Goal: Information Seeking & Learning: Learn about a topic

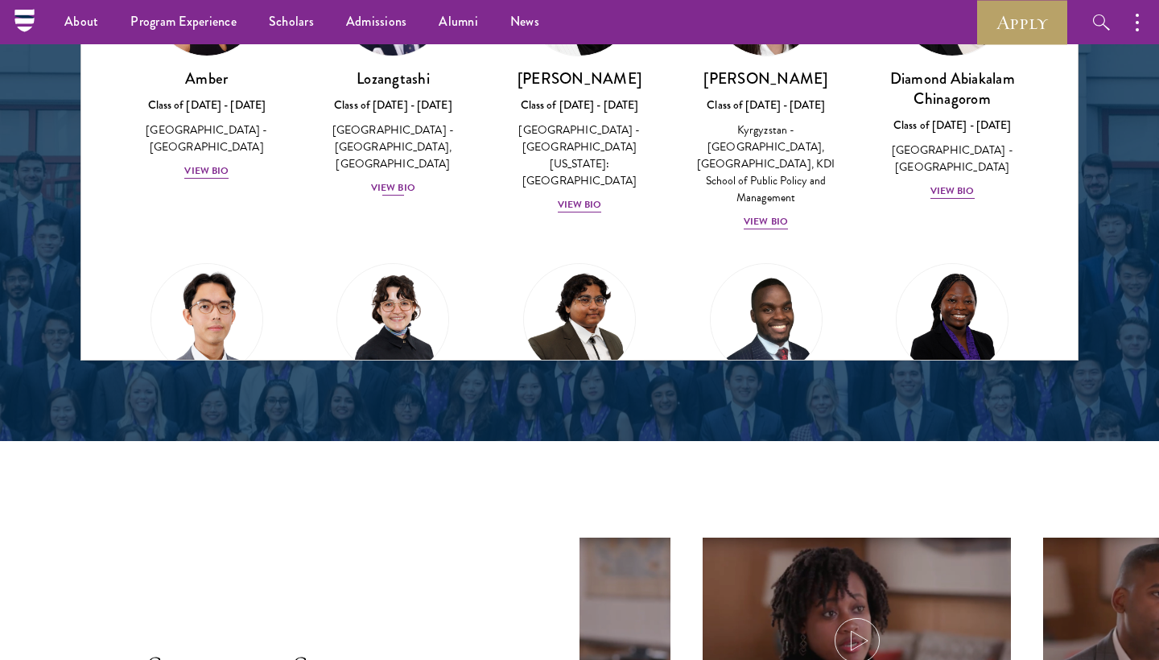
scroll to position [2259, 0]
click at [221, 163] on div "View Bio" at bounding box center [206, 170] width 44 height 15
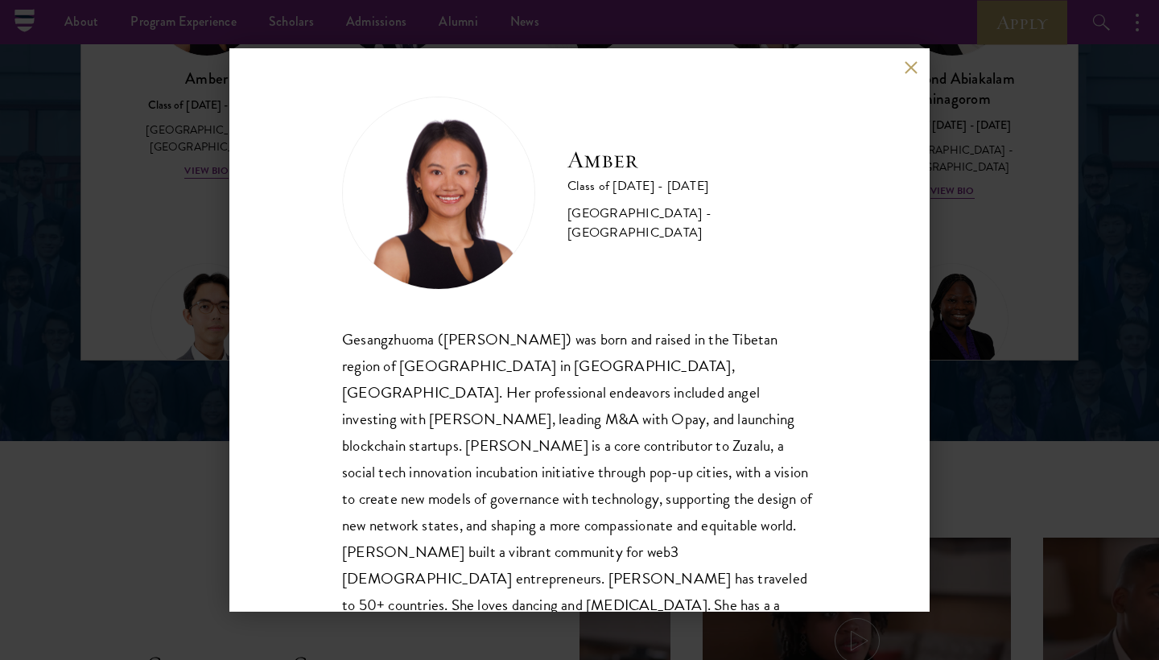
click at [912, 67] on button at bounding box center [911, 67] width 14 height 14
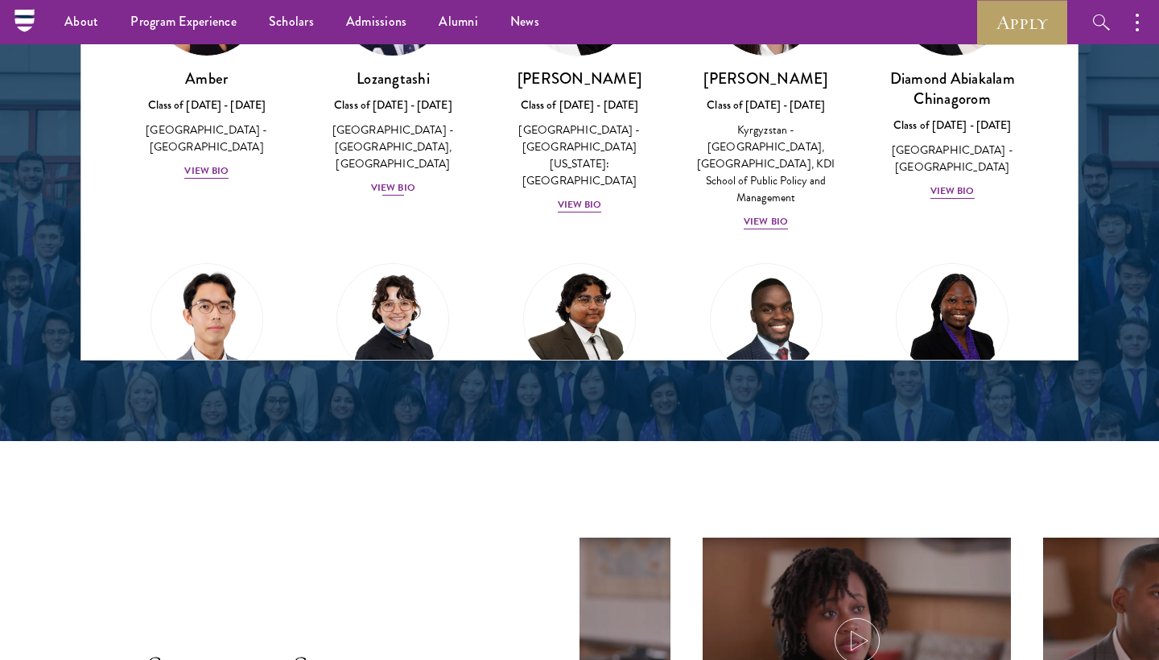
click at [391, 183] on div "View Bio" at bounding box center [393, 187] width 44 height 15
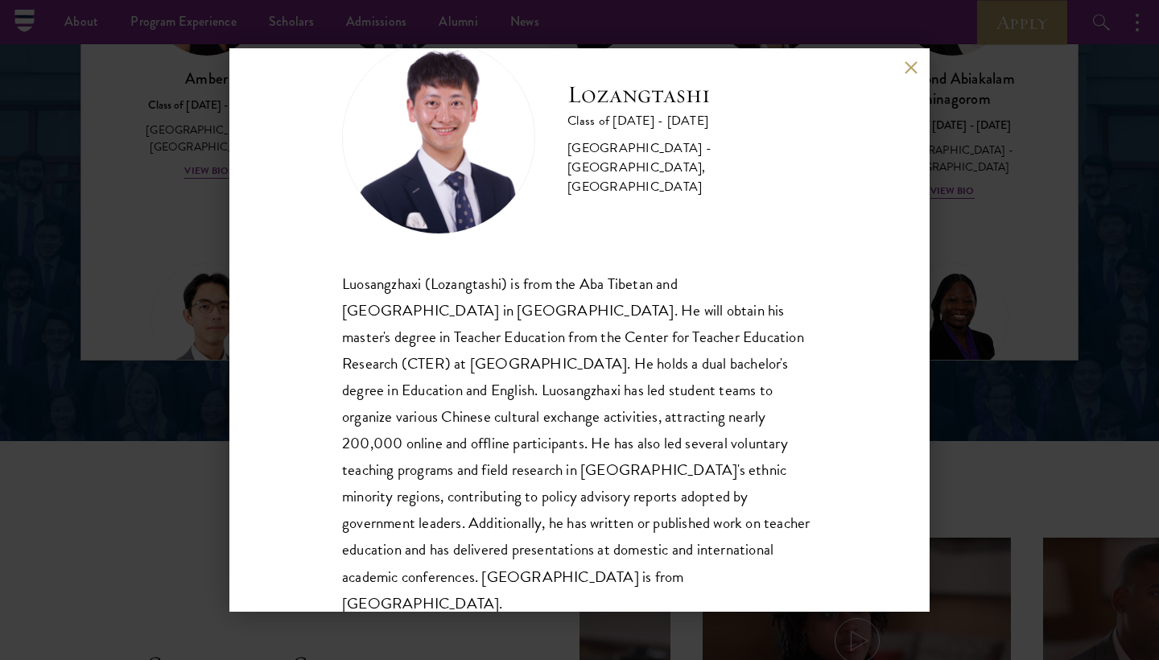
scroll to position [55, 0]
click at [909, 69] on button at bounding box center [911, 67] width 14 height 14
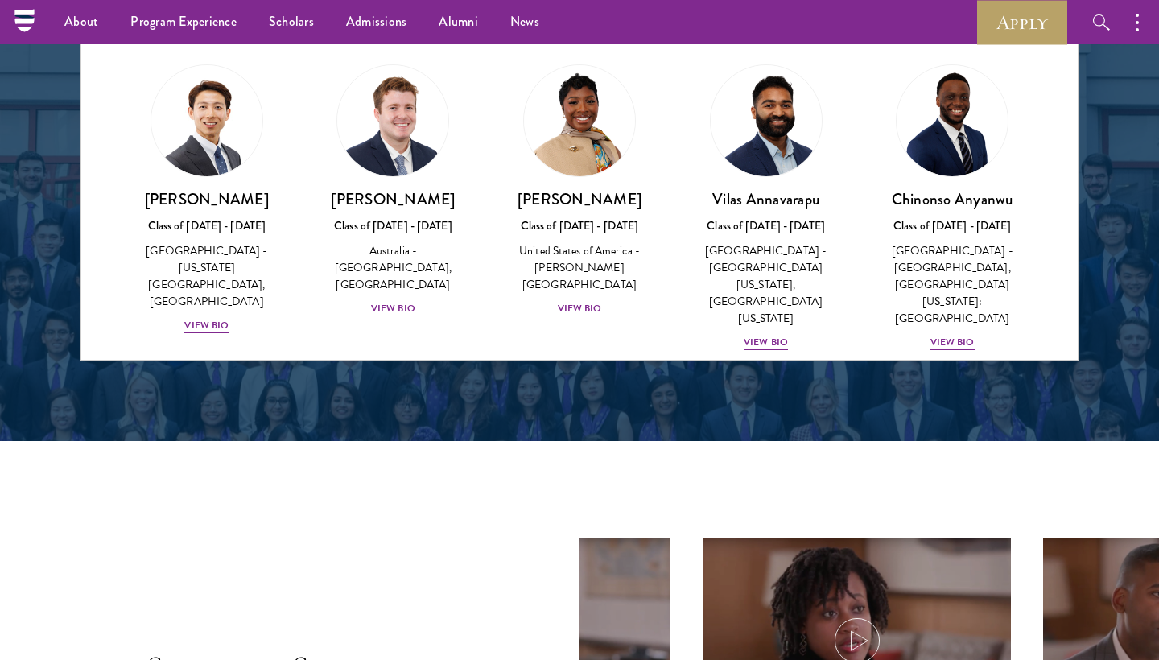
scroll to position [481, 0]
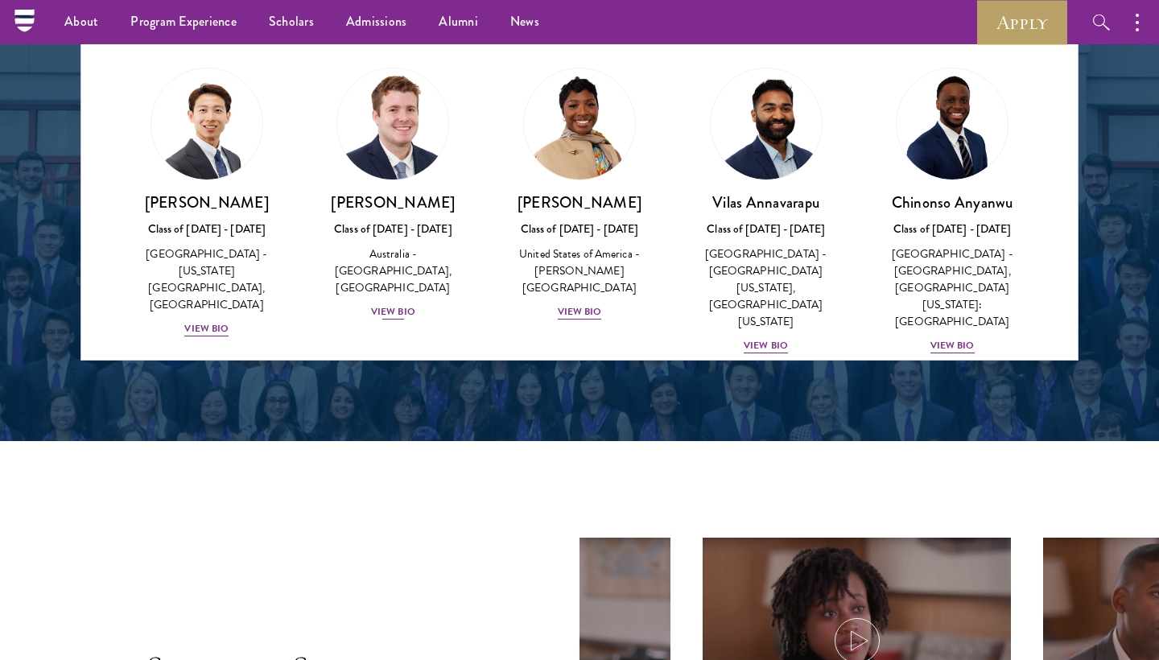
click at [410, 111] on img at bounding box center [393, 124] width 122 height 122
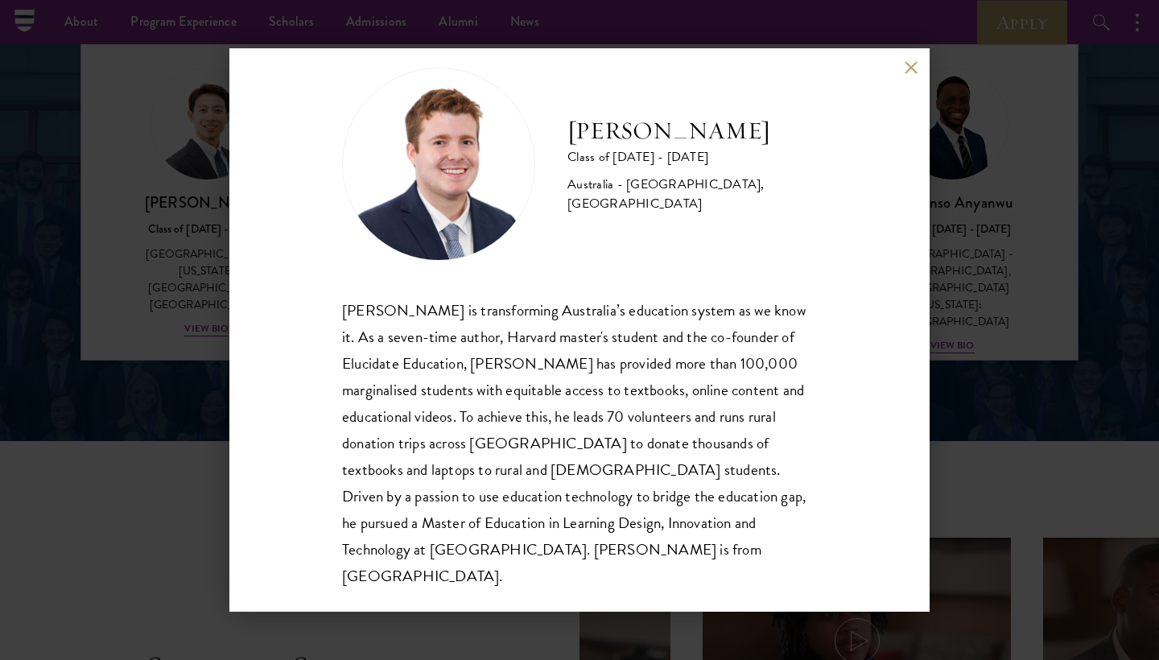
scroll to position [28, 0]
click at [912, 64] on button at bounding box center [911, 67] width 14 height 14
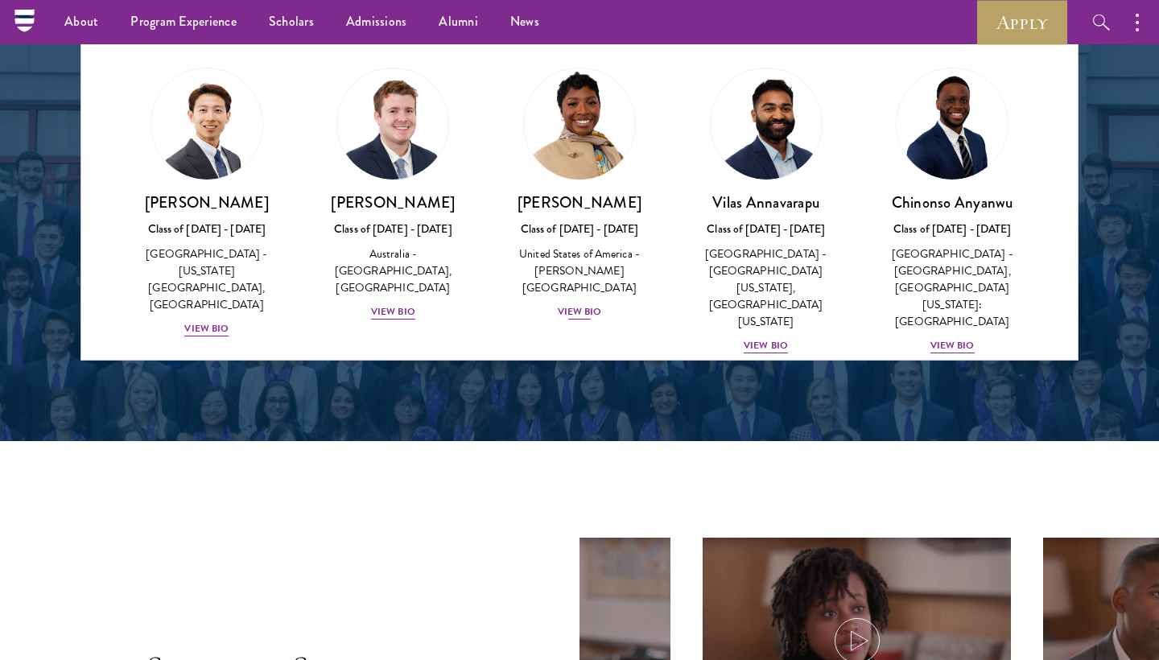
click at [556, 157] on img at bounding box center [579, 124] width 122 height 122
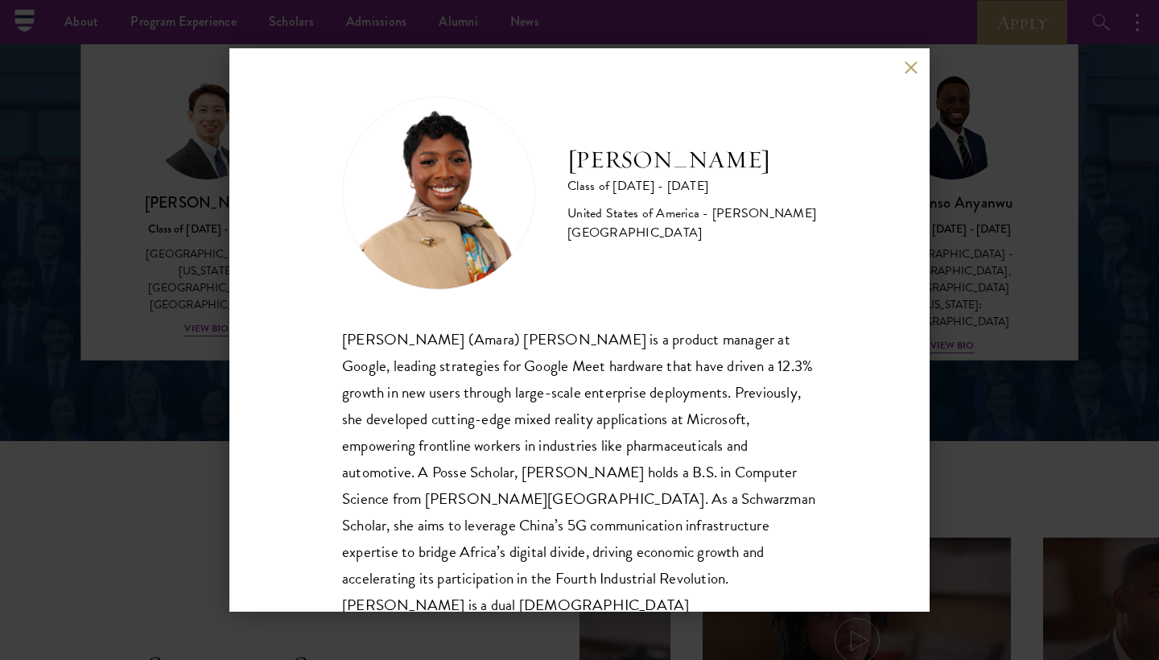
scroll to position [10, 0]
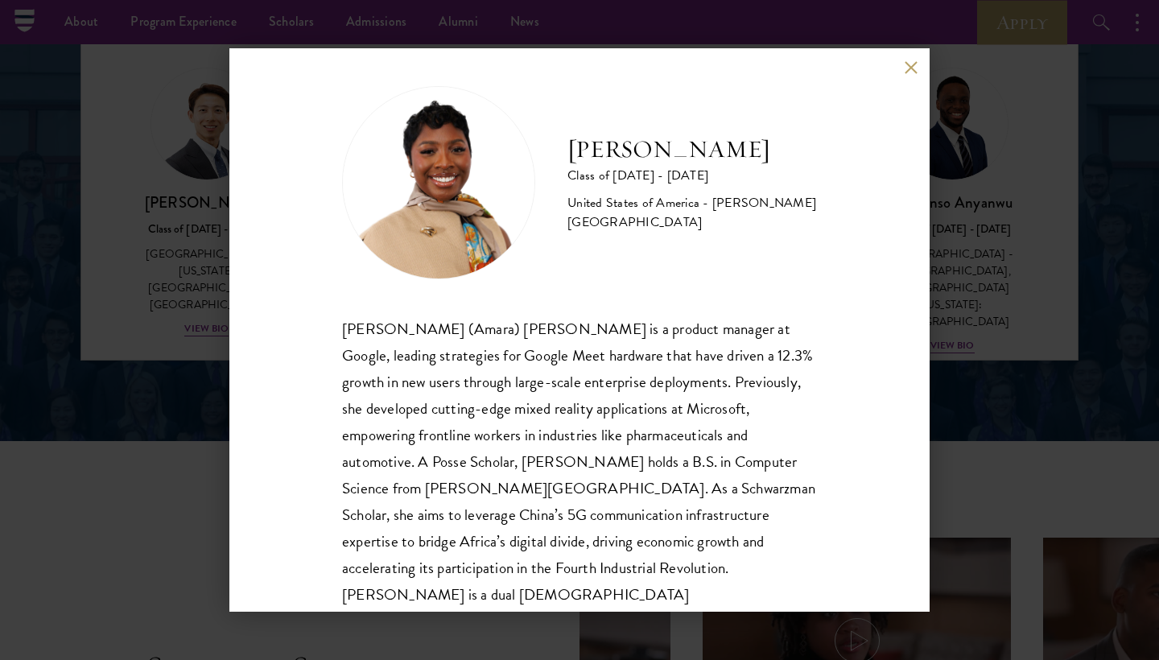
click at [911, 68] on button at bounding box center [911, 67] width 14 height 14
